Goal: Information Seeking & Learning: Check status

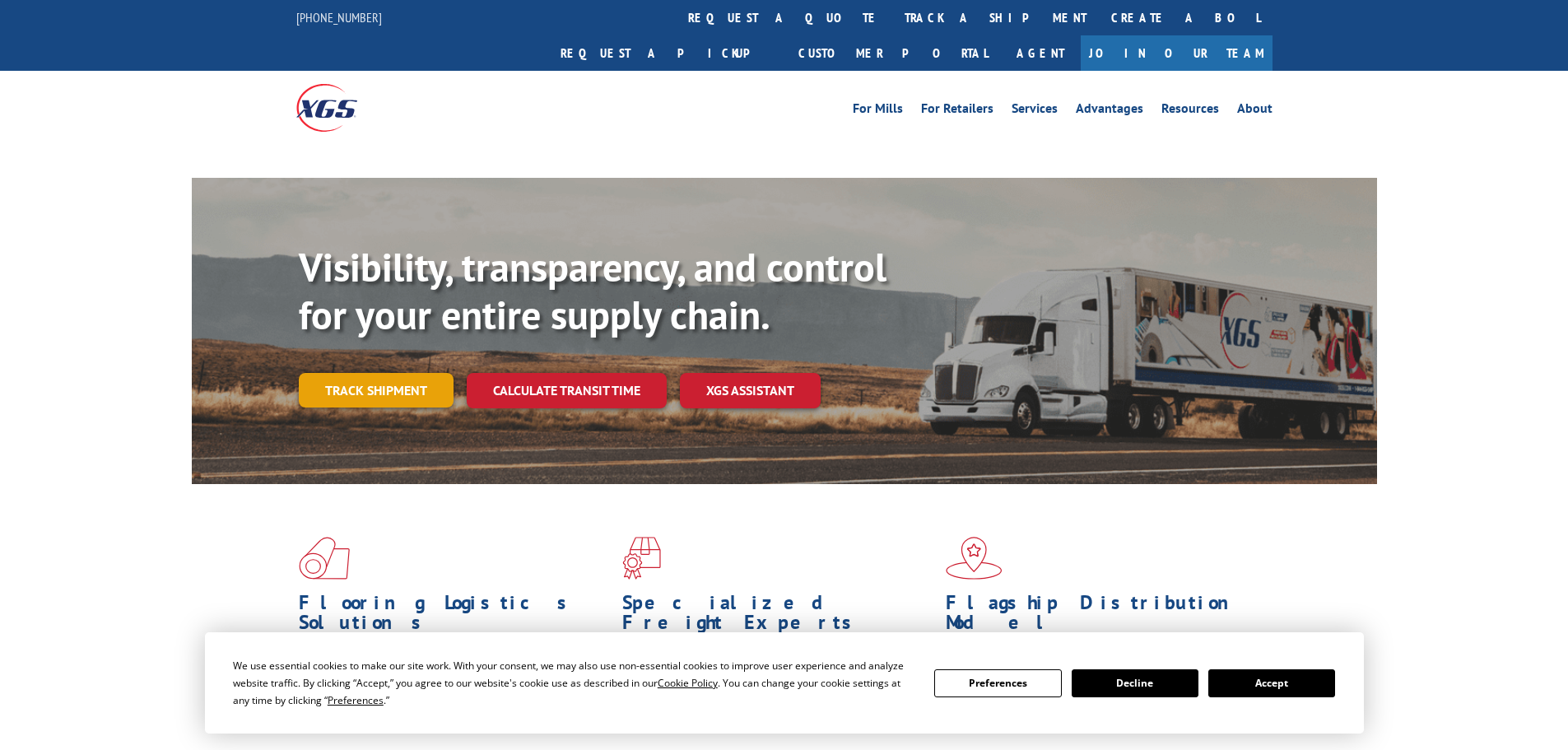
click at [404, 373] on link "Track shipment" at bounding box center [376, 390] width 155 height 34
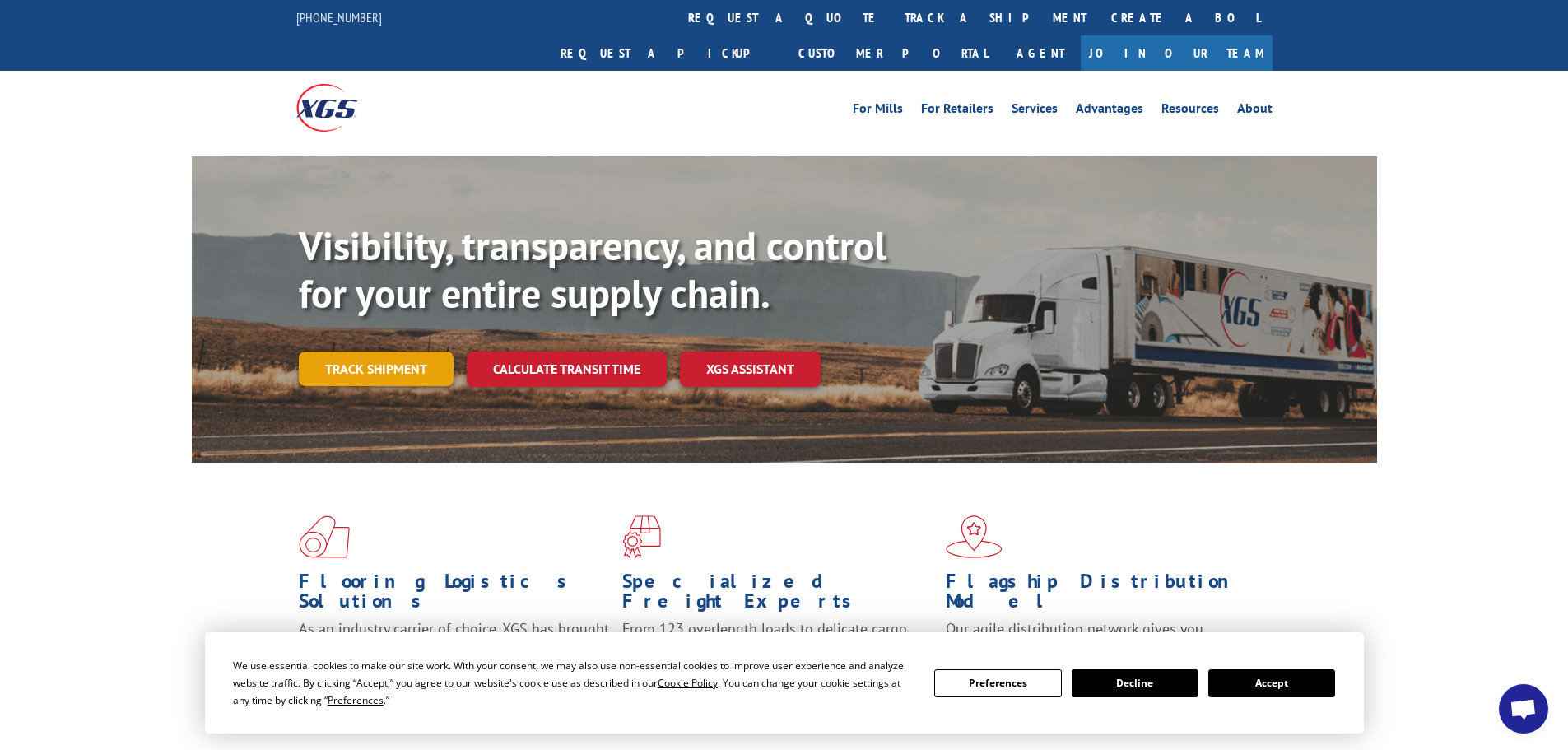
click at [387, 352] on link "Track shipment" at bounding box center [376, 368] width 155 height 34
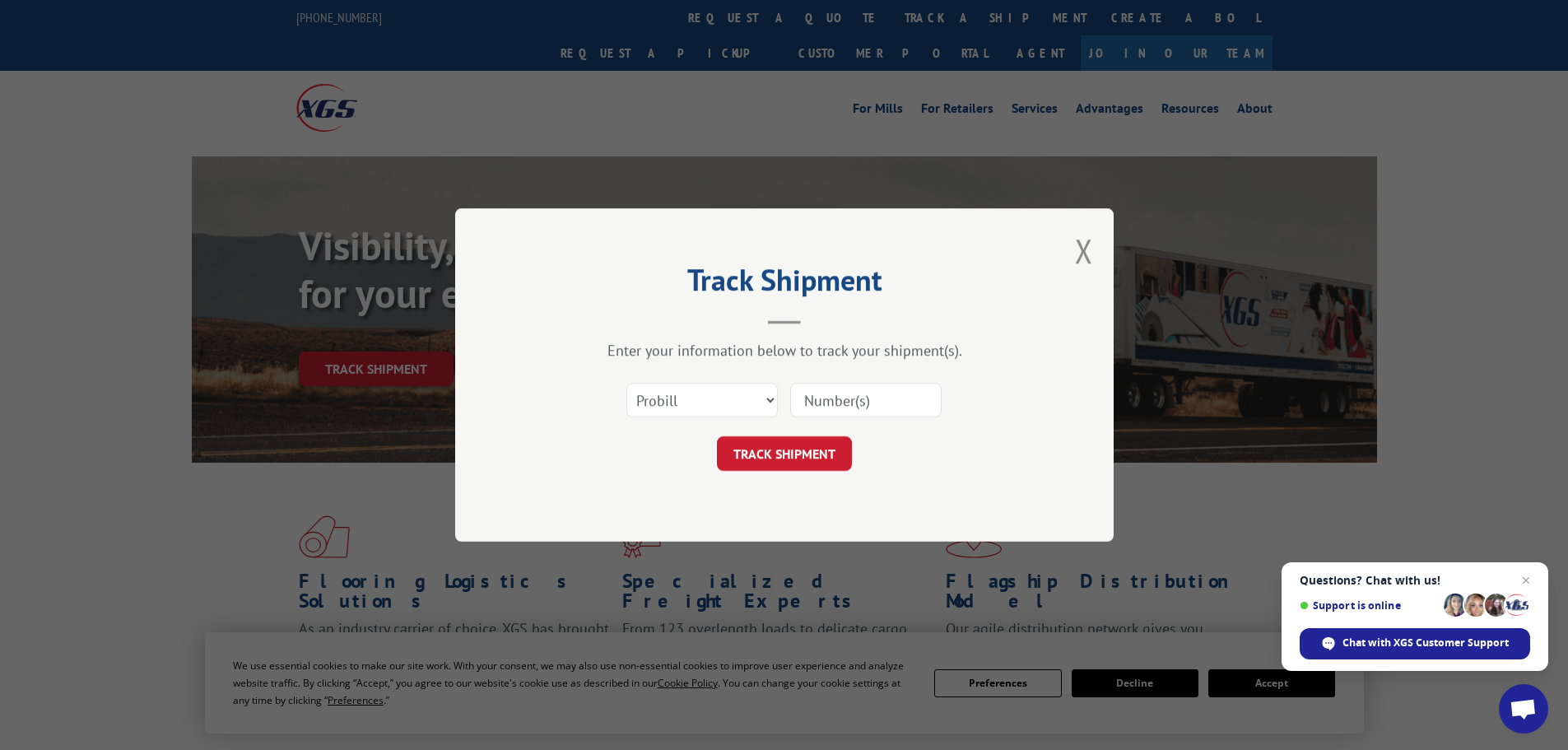
paste input "08508286"
type input "08508286"
click at [782, 451] on button "TRACK SHIPMENT" at bounding box center [784, 453] width 135 height 34
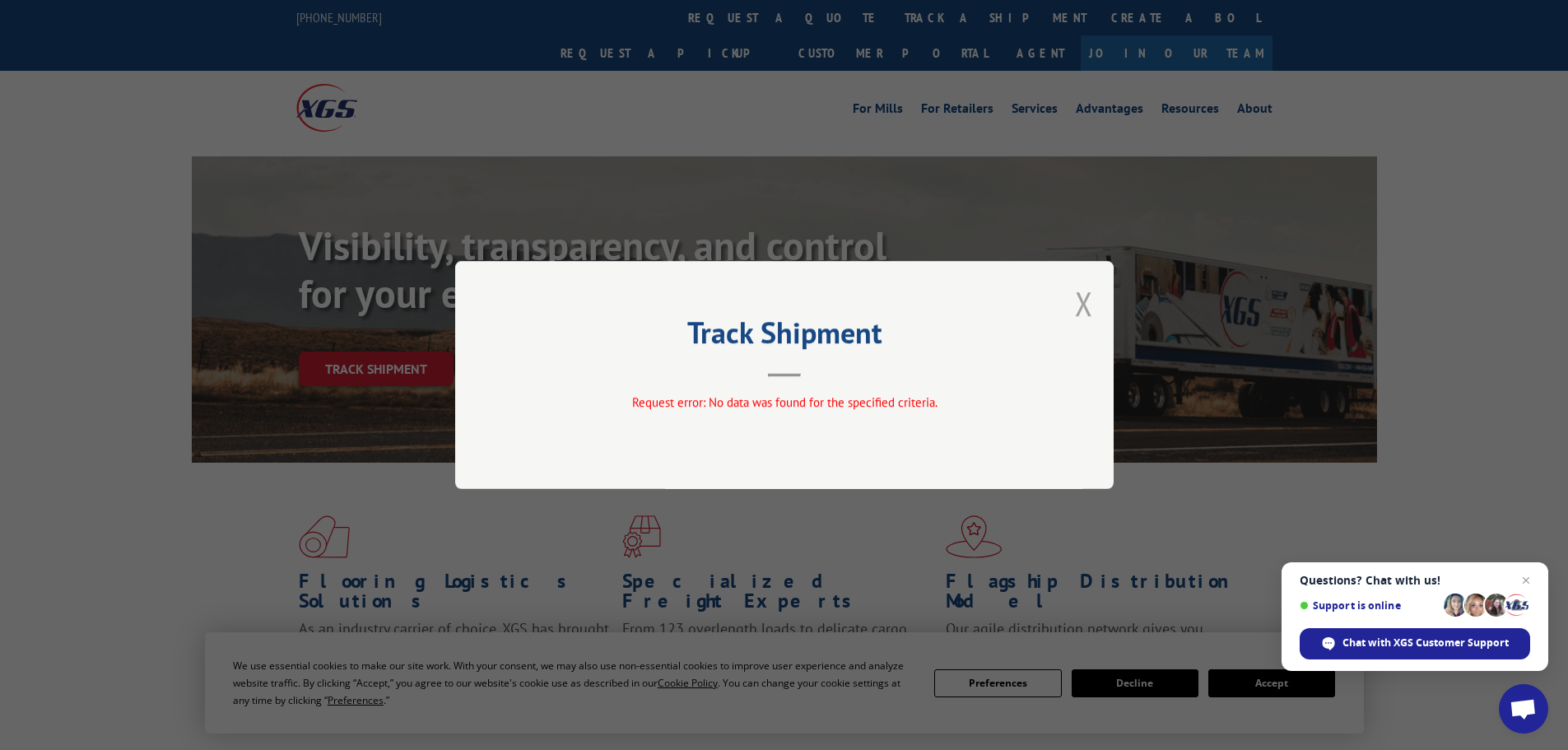
drag, startPoint x: 1085, startPoint y: 296, endPoint x: 667, endPoint y: 389, distance: 428.2
click at [1084, 297] on button "Close modal" at bounding box center [1084, 303] width 18 height 44
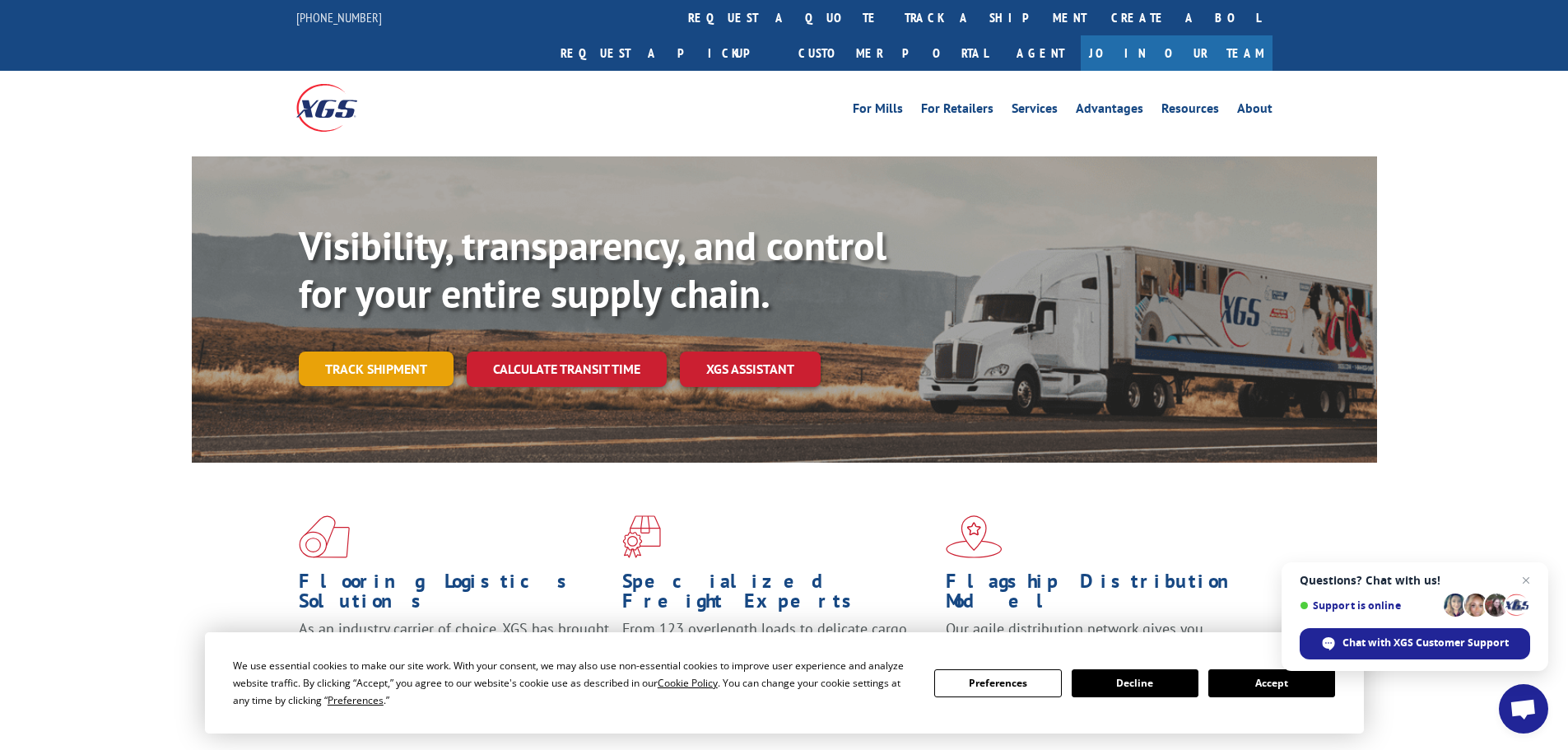
drag, startPoint x: 366, startPoint y: 329, endPoint x: 524, endPoint y: 434, distance: 189.7
click at [367, 352] on link "Track shipment" at bounding box center [376, 368] width 155 height 34
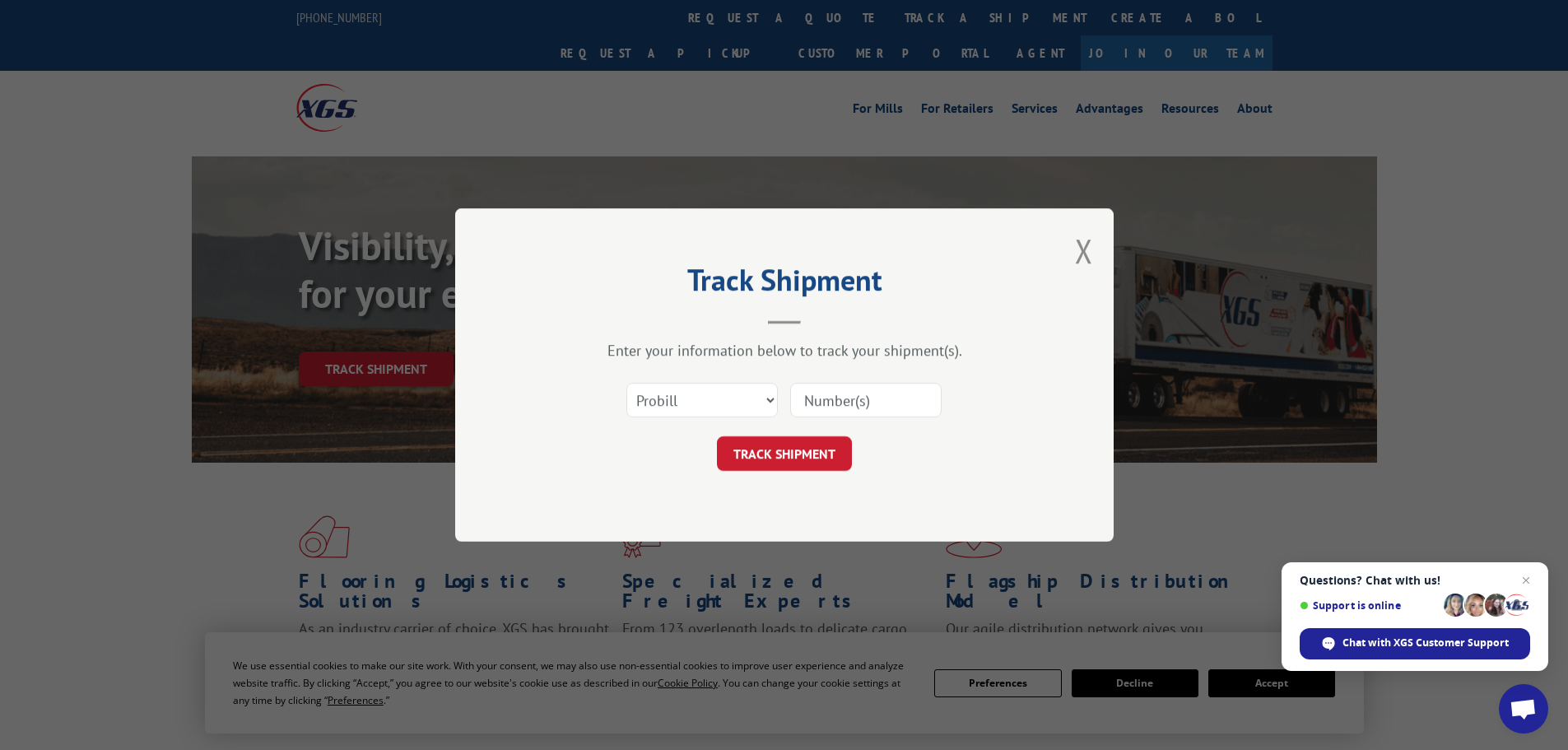
paste input "16904995"
type input "16904995"
click at [783, 460] on button "TRACK SHIPMENT" at bounding box center [784, 453] width 135 height 34
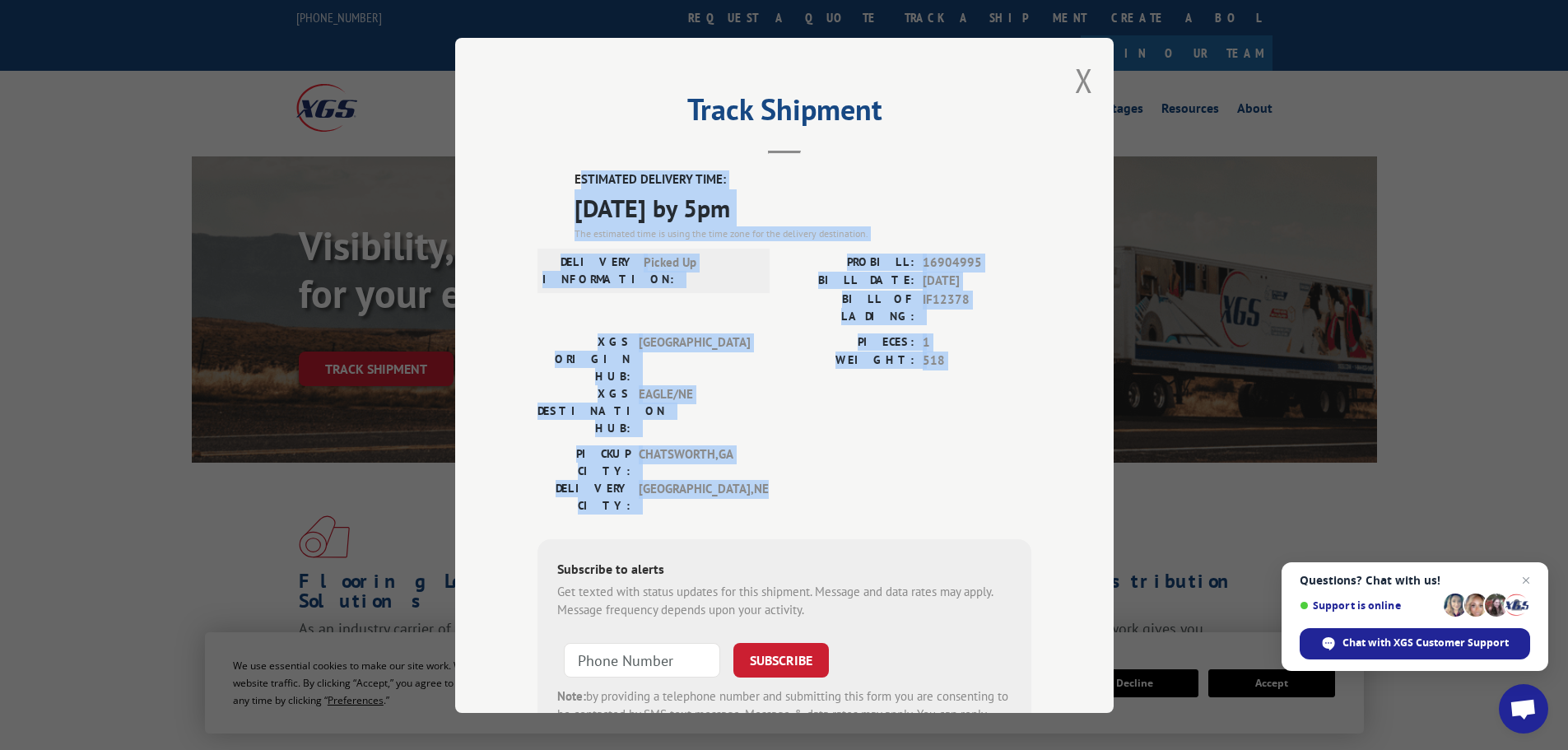
drag, startPoint x: 572, startPoint y: 181, endPoint x: 735, endPoint y: 398, distance: 271.4
click at [735, 398] on div "ESTIMATED DELIVERY TIME: [DATE] by 5pm The estimated time is using the time zon…" at bounding box center [784, 466] width 494 height 592
copy div "STIMATED DELIVERY TIME: [DATE] by 5pm The estimated time is using the time zone…"
click at [1075, 82] on button "Close modal" at bounding box center [1084, 80] width 18 height 44
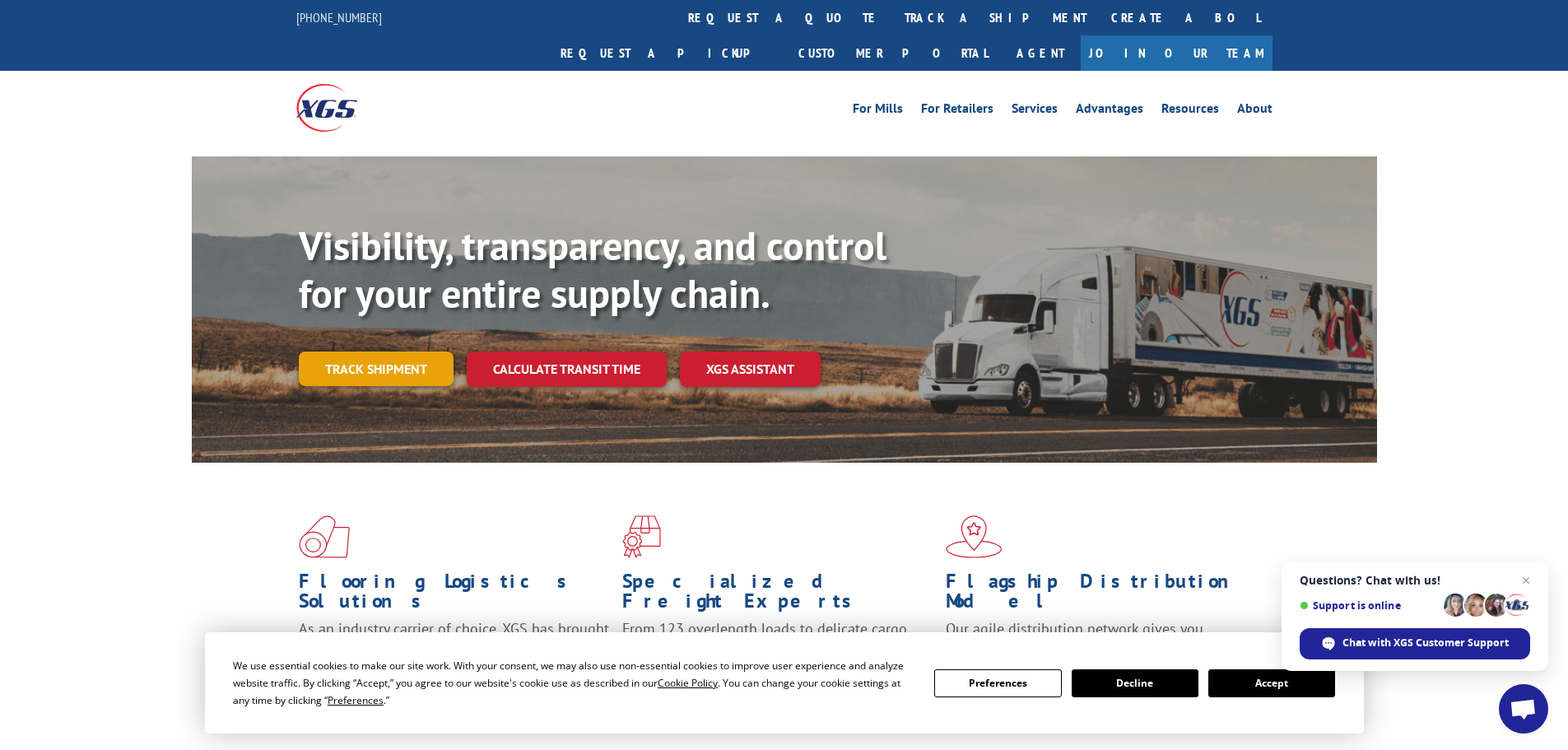
click at [374, 352] on link "Track shipment" at bounding box center [376, 368] width 155 height 34
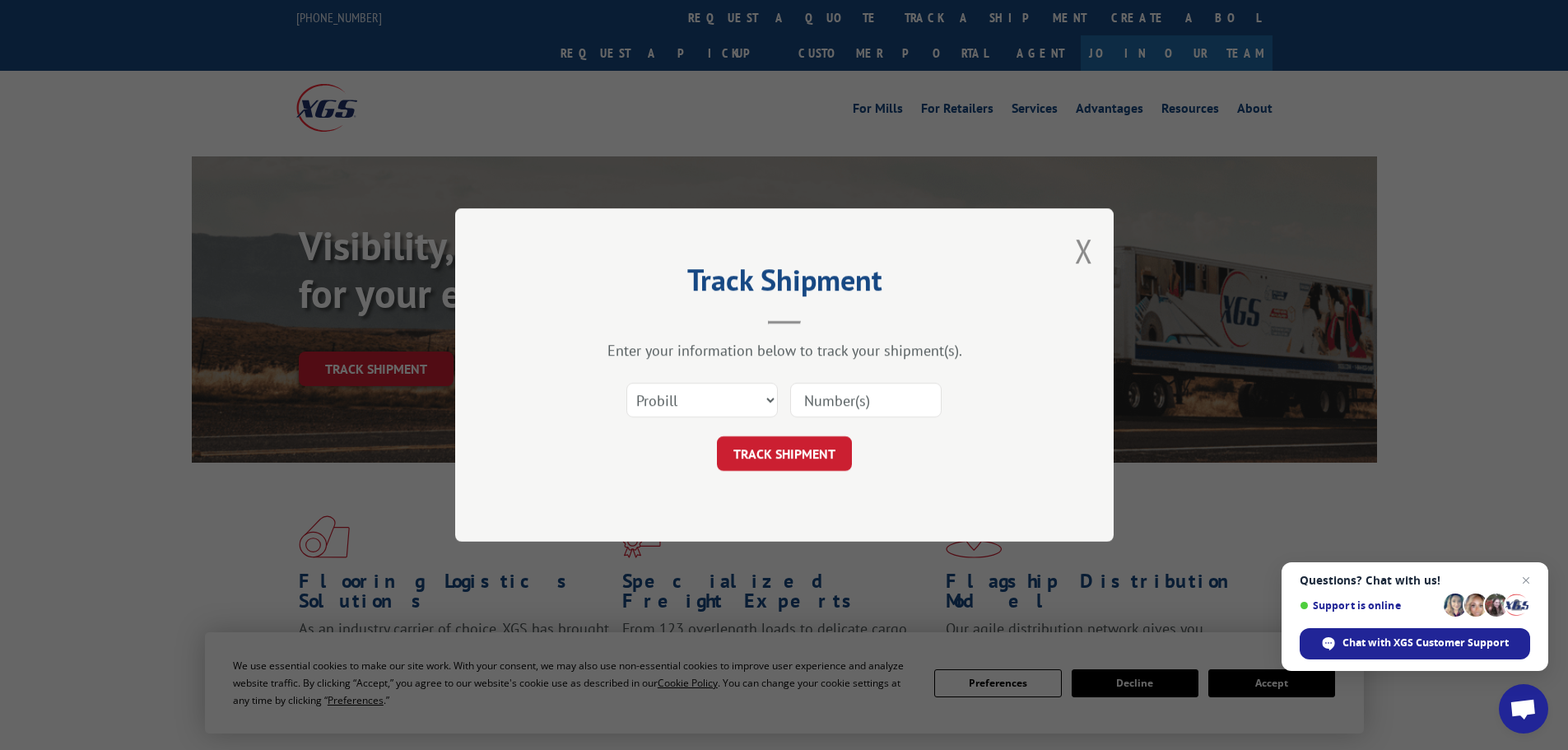
paste input "456886"
type input "456886"
click at [776, 460] on button "TRACK SHIPMENT" at bounding box center [784, 453] width 135 height 34
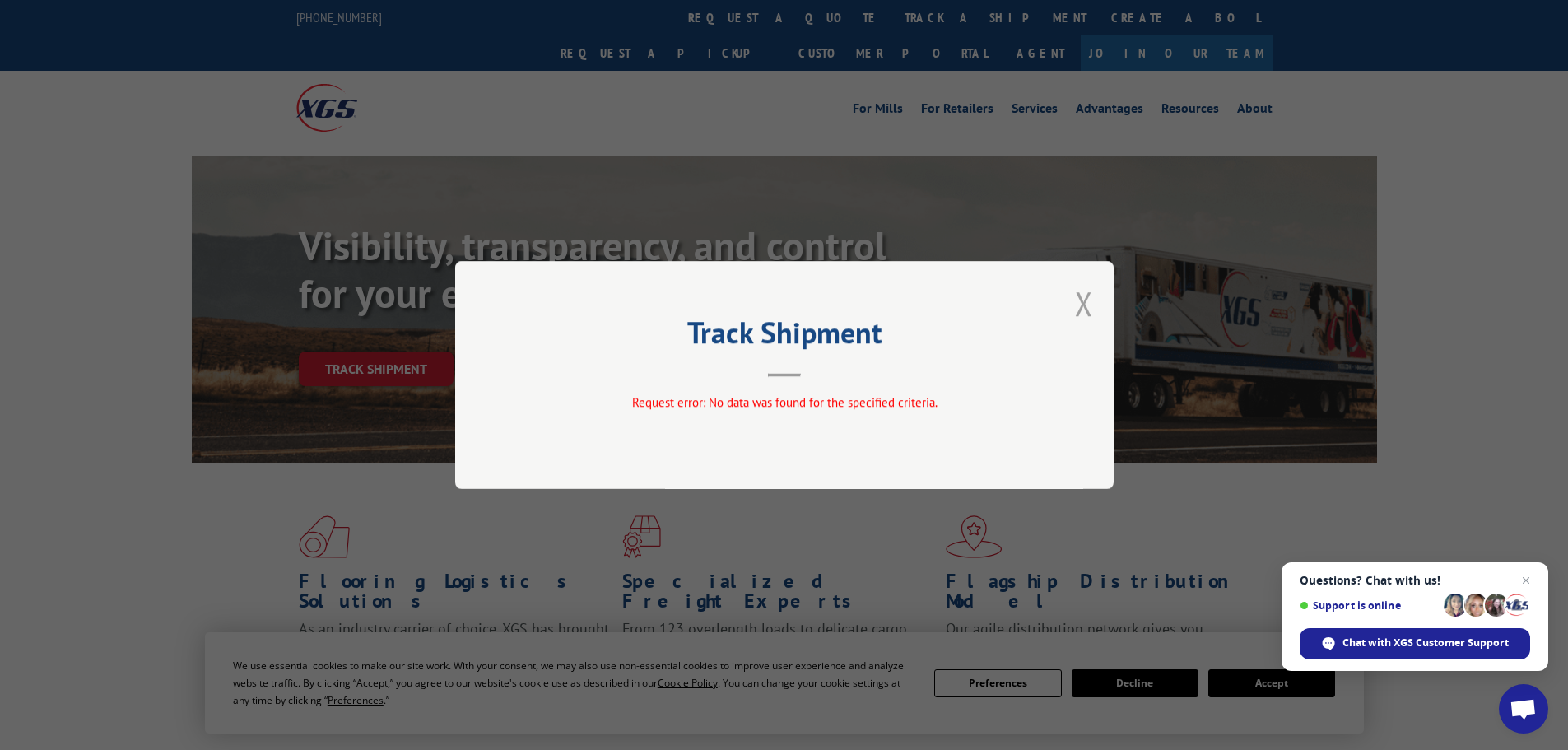
click at [1081, 298] on button "Close modal" at bounding box center [1084, 303] width 18 height 44
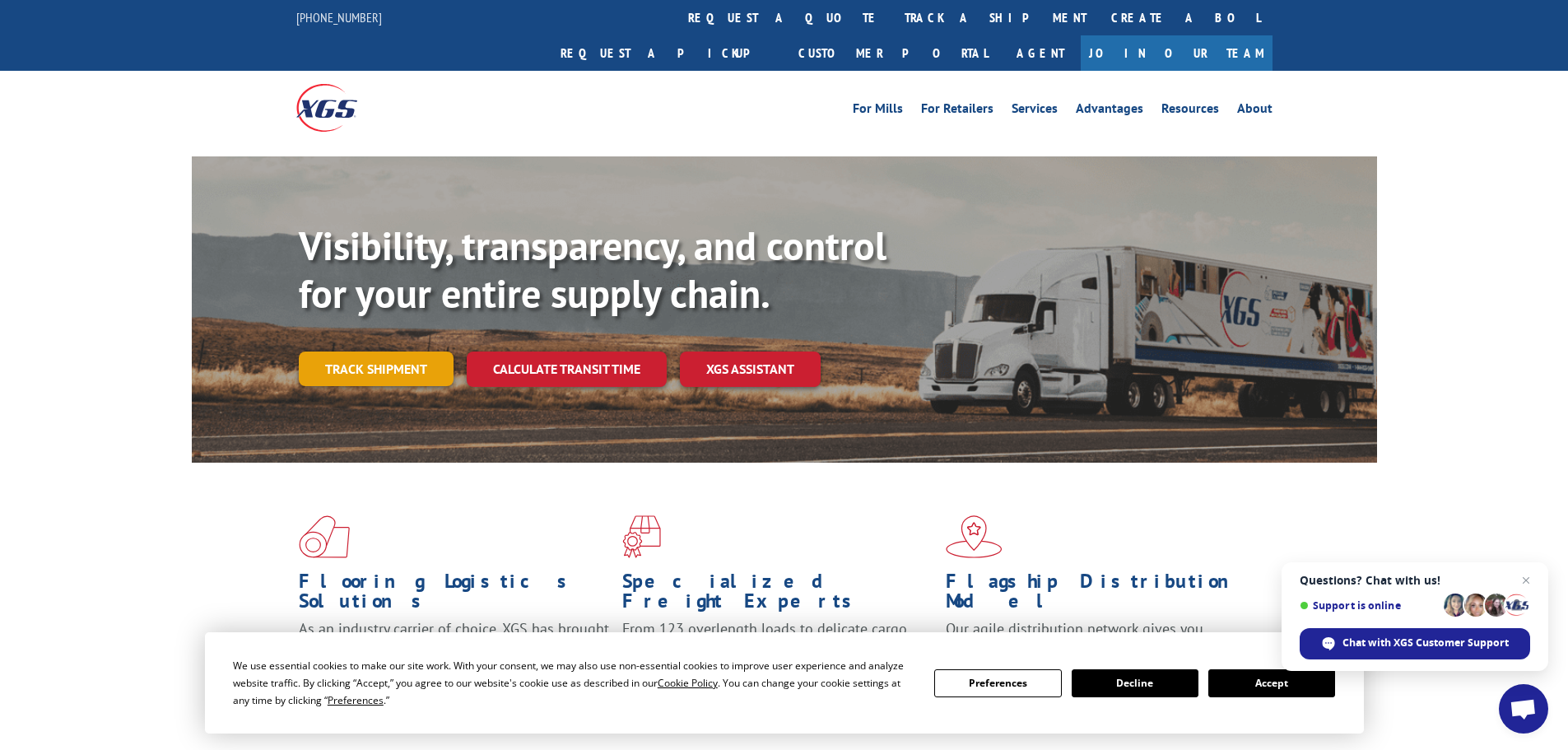
click at [361, 352] on link "Track shipment" at bounding box center [376, 368] width 155 height 34
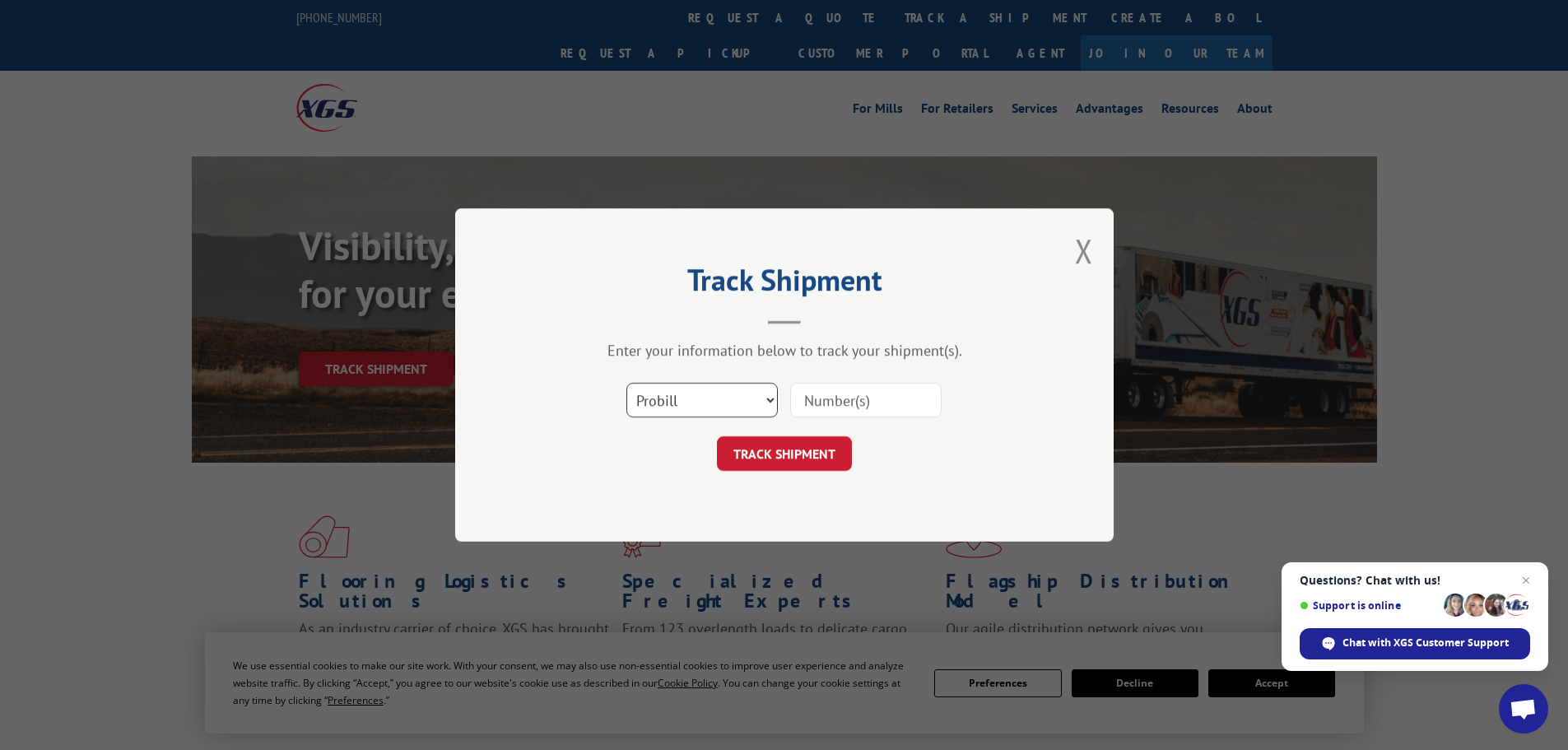
click at [729, 398] on select "Select category... Probill BOL PO" at bounding box center [702, 399] width 152 height 34
select select "bol"
click at [626, 382] on select "Select category... Probill BOL PO" at bounding box center [702, 399] width 152 height 34
paste input "456886"
type input "456886"
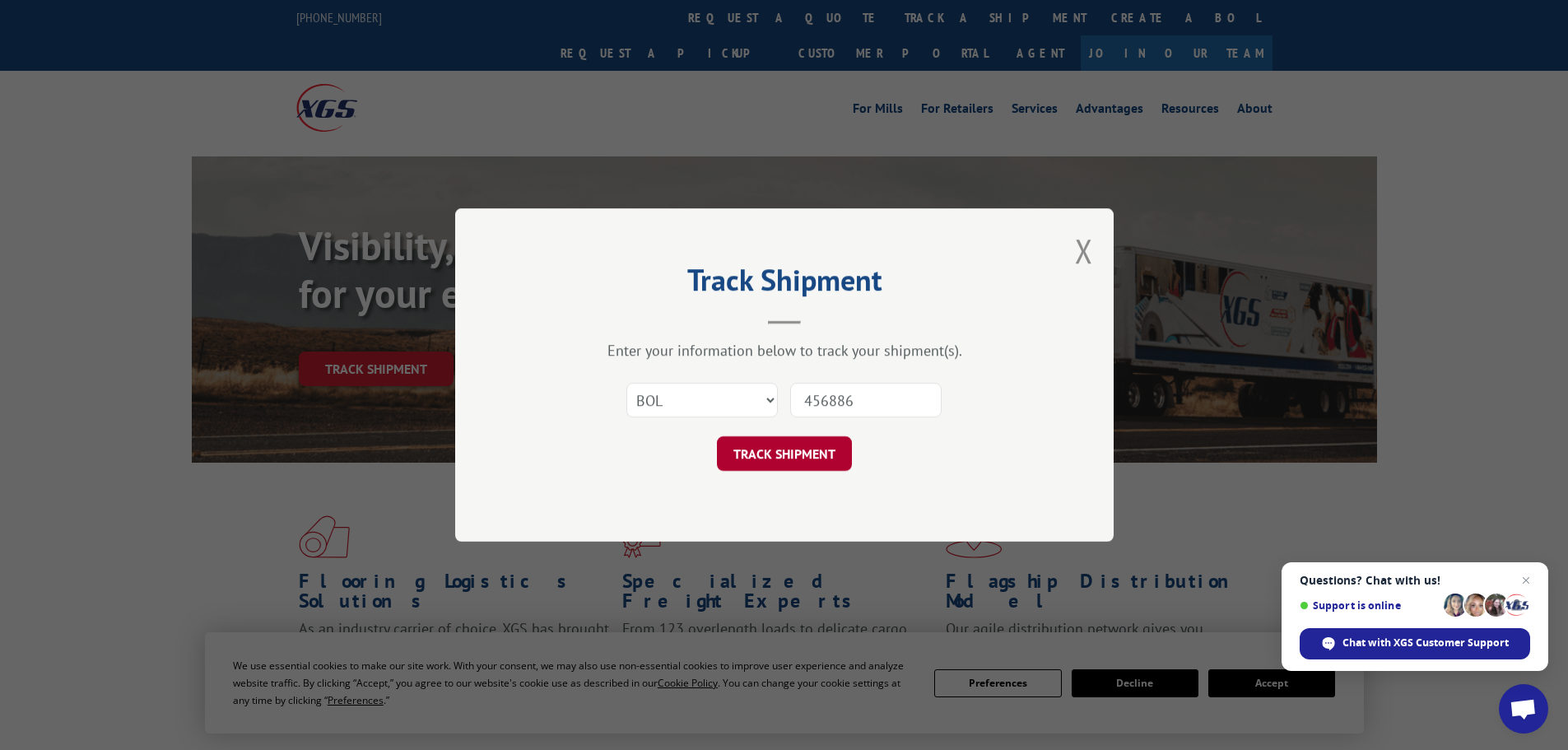
click at [779, 453] on button "TRACK SHIPMENT" at bounding box center [784, 453] width 135 height 34
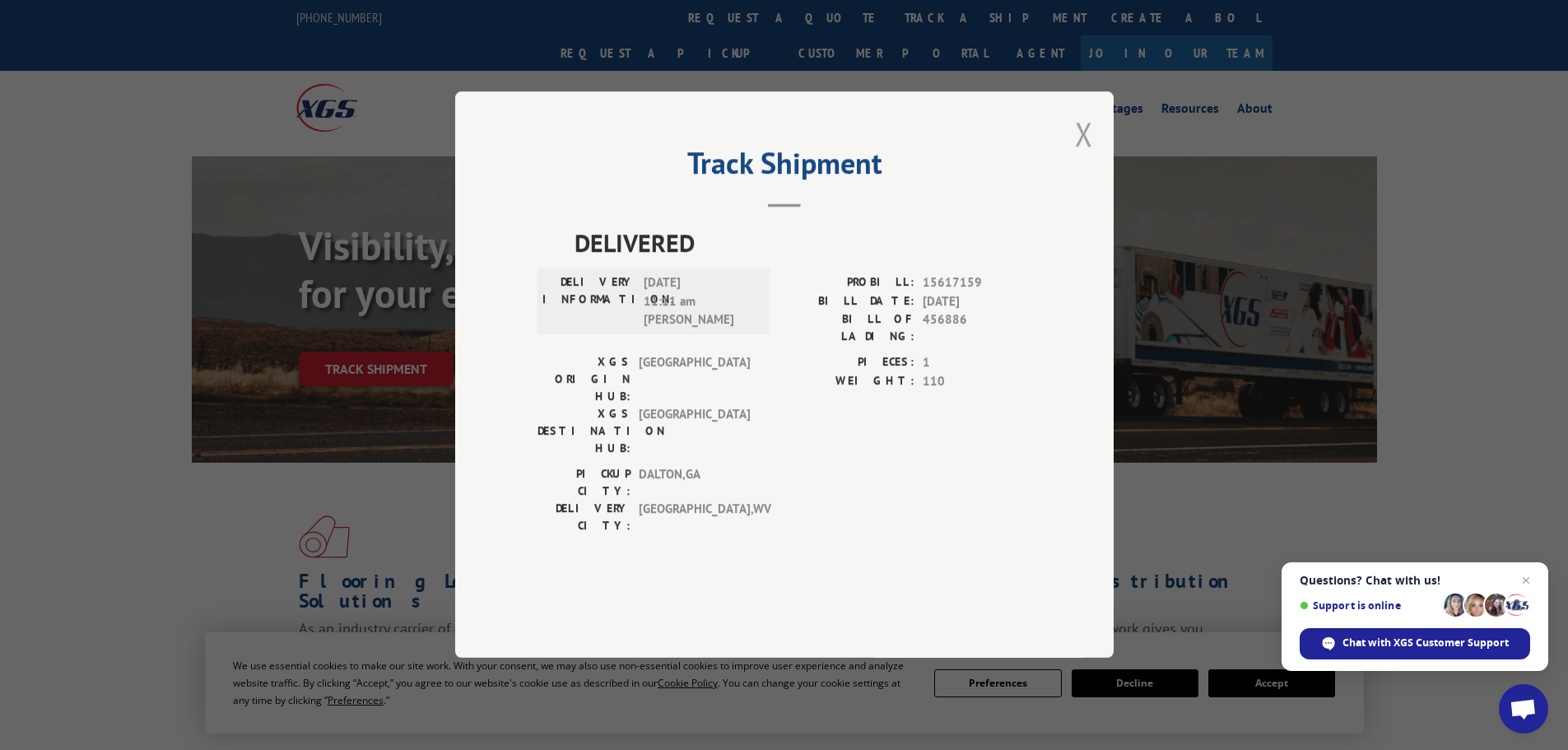
click at [1084, 156] on button "Close modal" at bounding box center [1084, 134] width 18 height 44
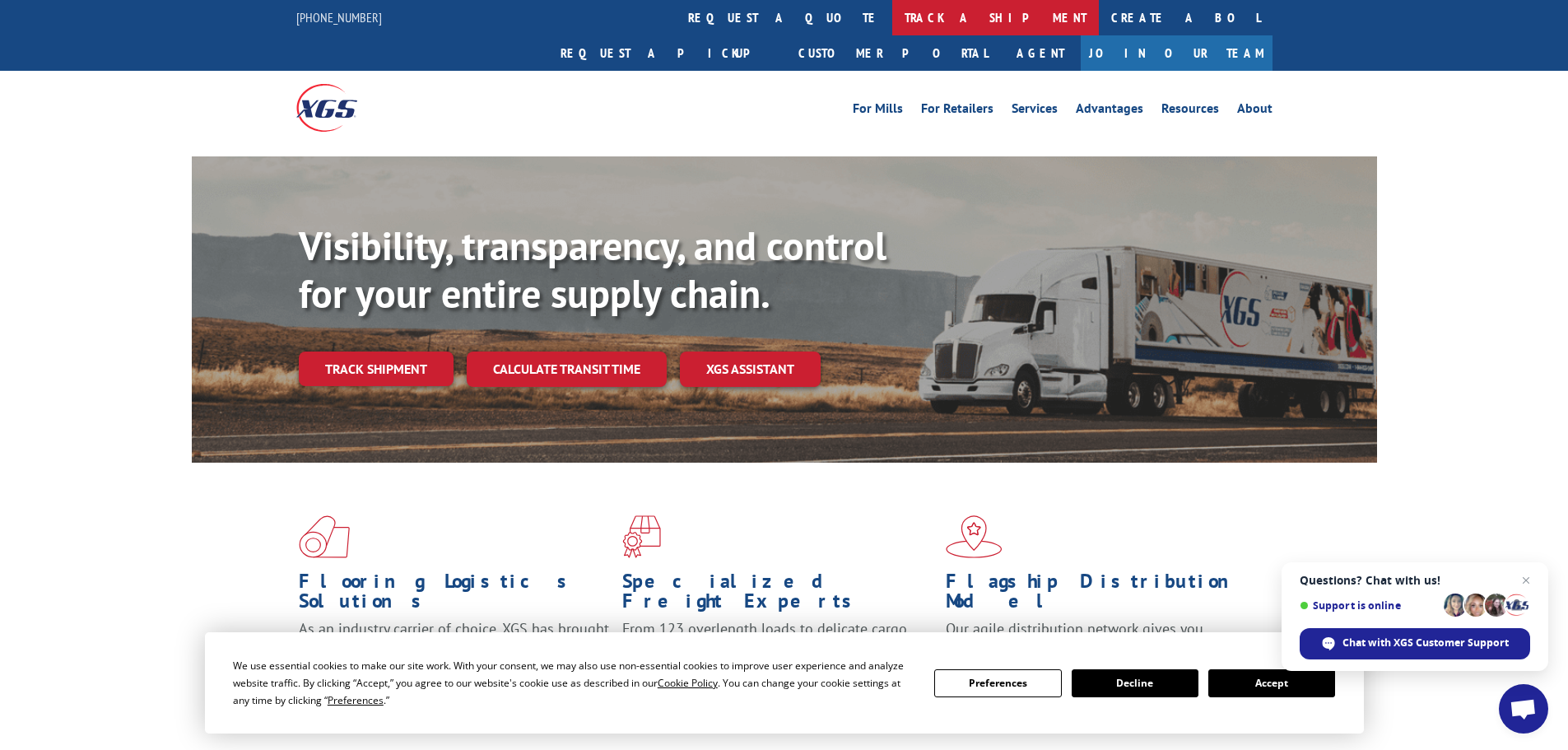
click at [892, 24] on link "track a shipment" at bounding box center [995, 18] width 206 height 35
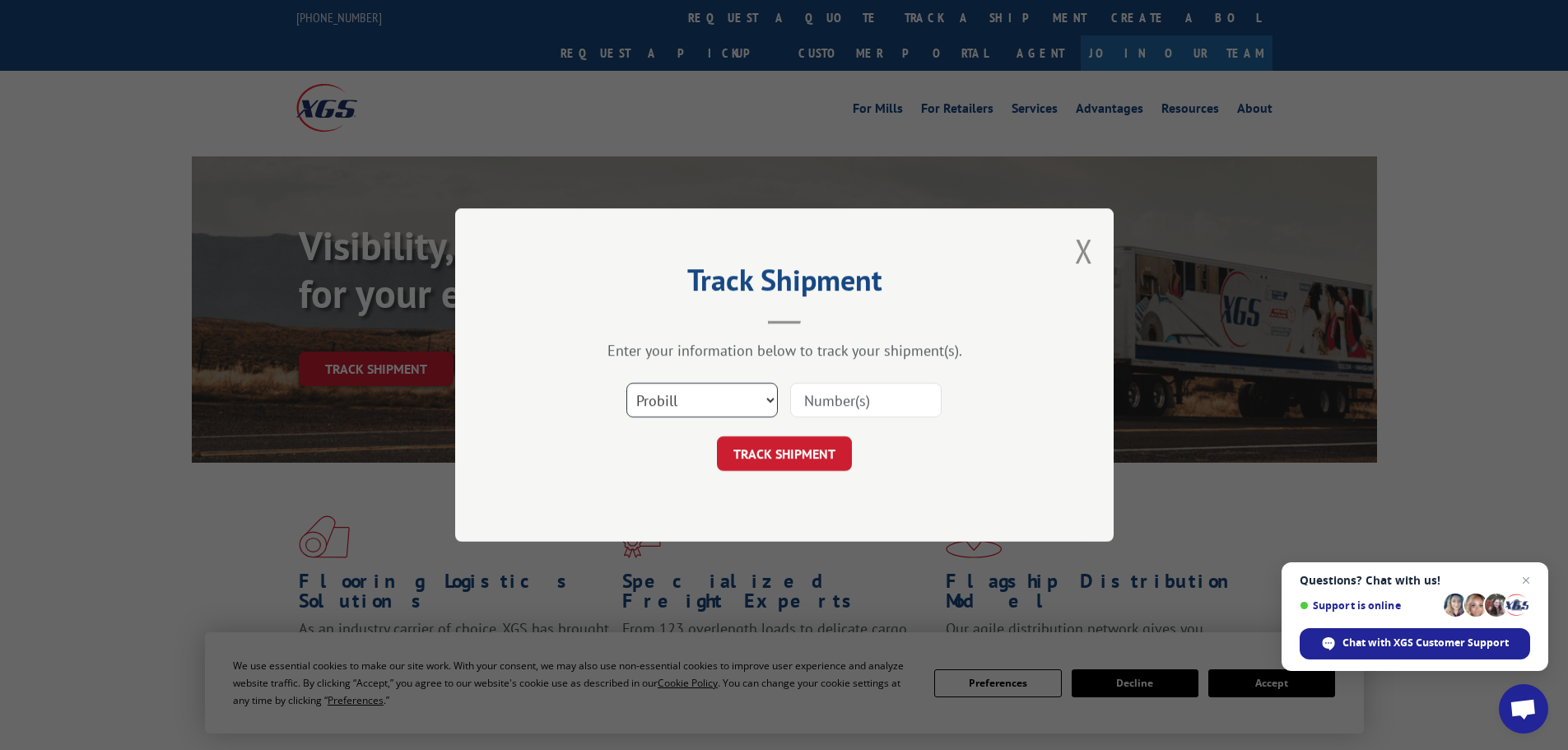
click at [698, 407] on select "Select category... Probill BOL PO" at bounding box center [702, 399] width 152 height 34
select select "po"
click at [626, 382] on select "Select category... Probill BOL PO" at bounding box center [702, 399] width 152 height 34
click at [840, 406] on input at bounding box center [866, 399] width 152 height 34
type input "08508288"
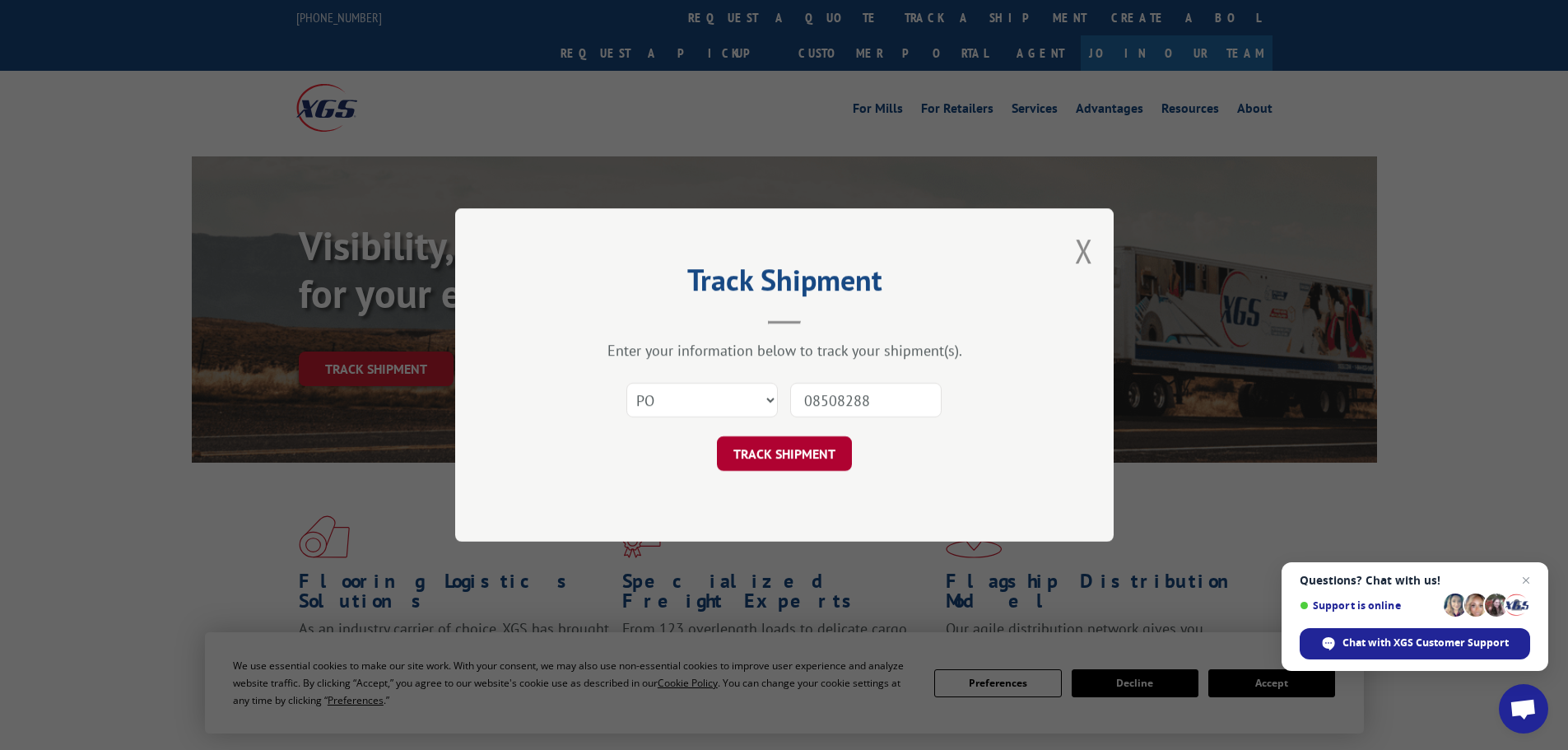
click at [755, 444] on button "TRACK SHIPMENT" at bounding box center [784, 453] width 135 height 34
